Goal: Transaction & Acquisition: Purchase product/service

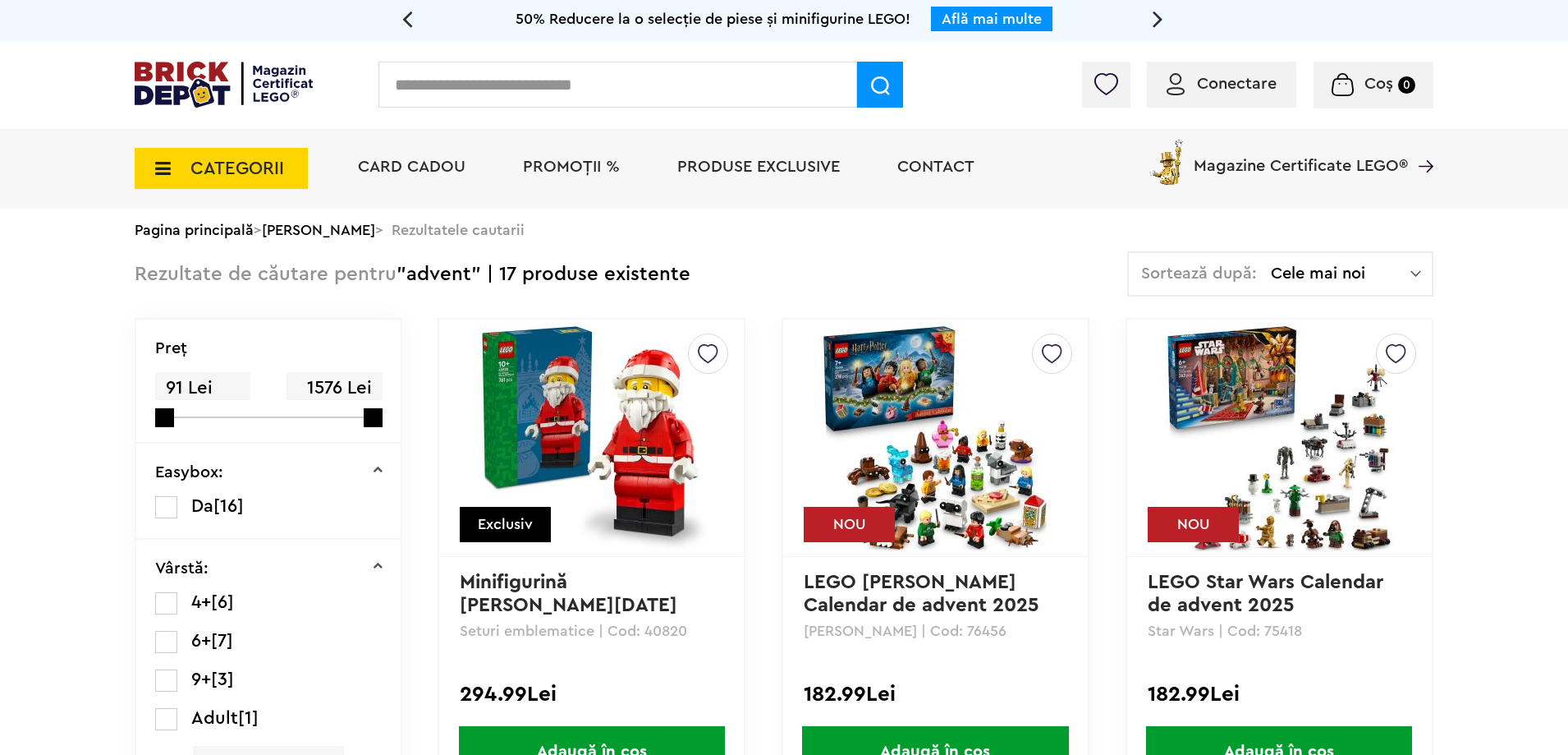
click at [1325, 282] on span "Cele mai noi" at bounding box center [1340, 273] width 140 height 17
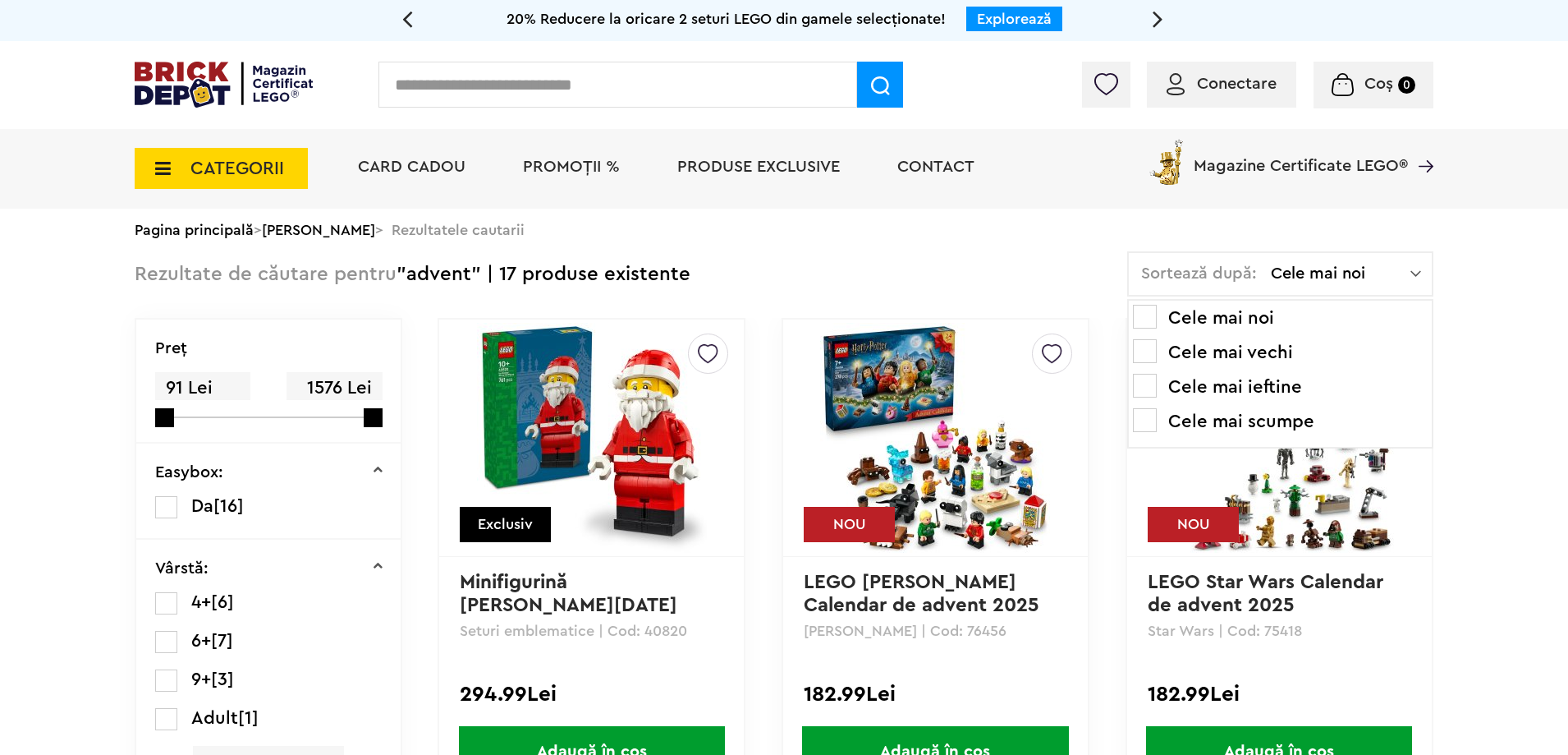
click at [1146, 392] on span at bounding box center [1145, 385] width 24 height 24
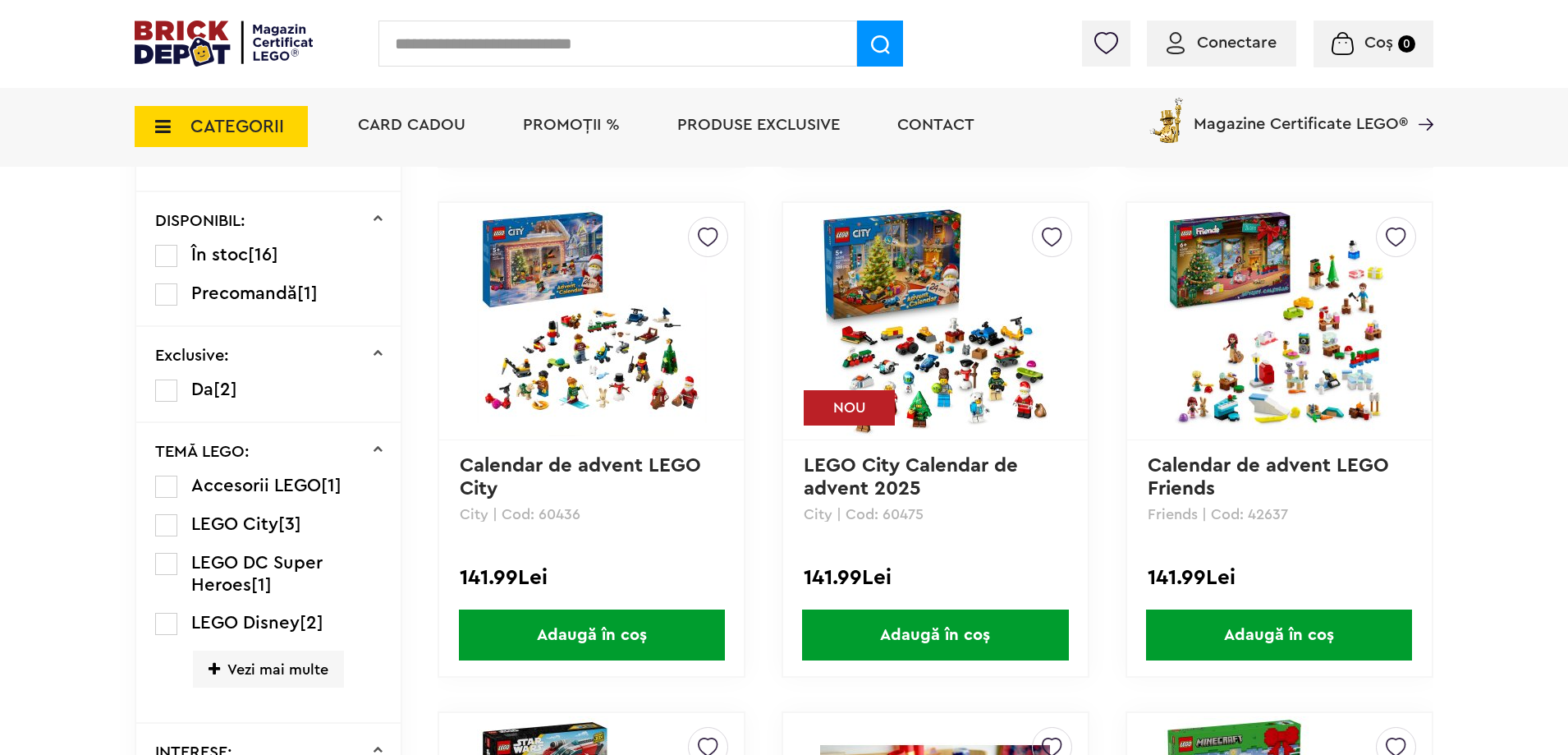
scroll to position [657, 0]
